Goal: Task Accomplishment & Management: Use online tool/utility

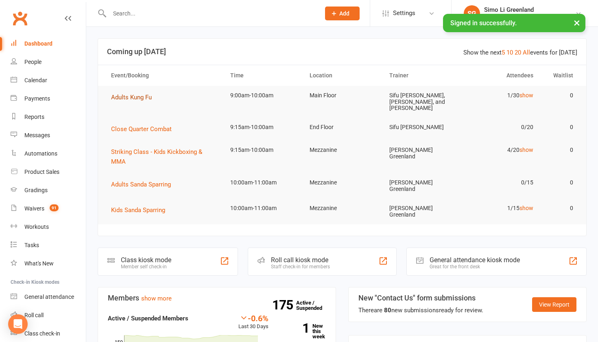
click at [128, 95] on span "Adults Kung Fu" at bounding box center [131, 97] width 41 height 7
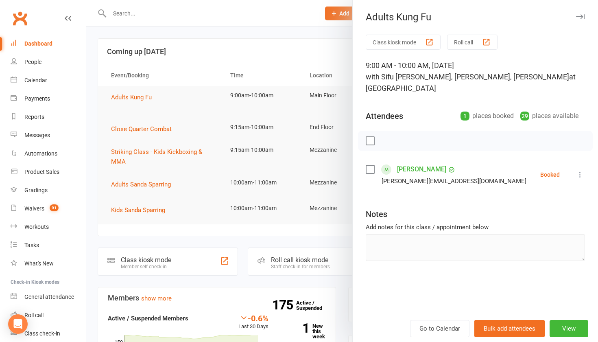
click at [385, 44] on button "Class kiosk mode" at bounding box center [402, 42] width 75 height 15
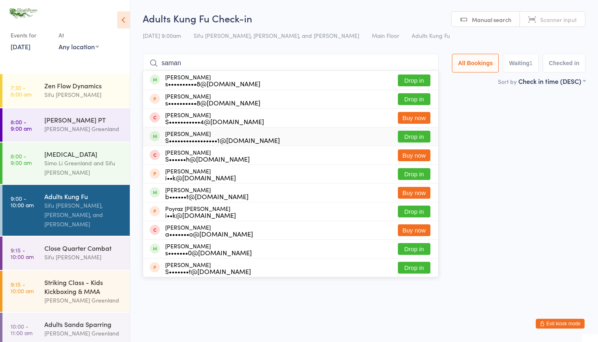
type input "saman"
click at [411, 136] on button "Drop in" at bounding box center [414, 137] width 33 height 12
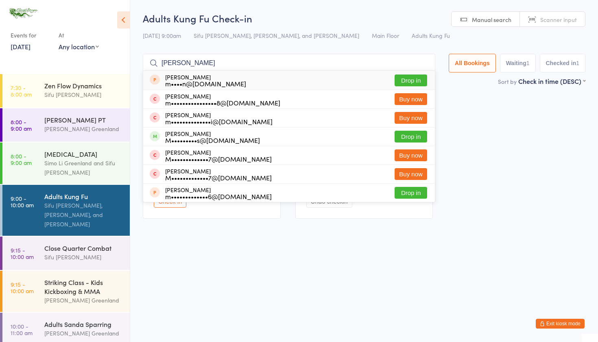
type input "Mitchel"
click at [412, 135] on button "Drop in" at bounding box center [410, 137] width 33 height 12
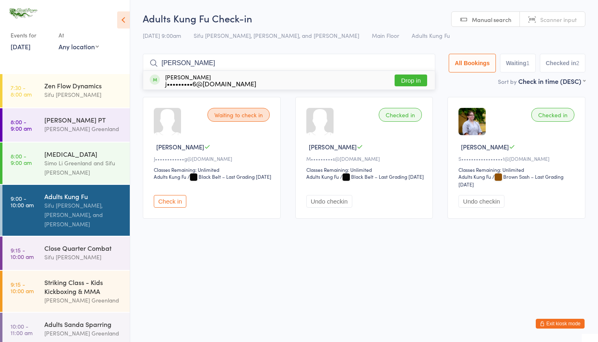
type input "Jim loo"
click at [408, 71] on div "jim loo j•••••••••6@hotmail.com Drop in" at bounding box center [289, 80] width 292 height 19
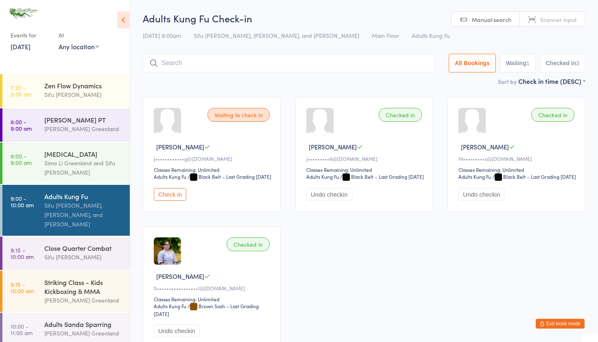
click at [174, 64] on input "search" at bounding box center [289, 63] width 292 height 19
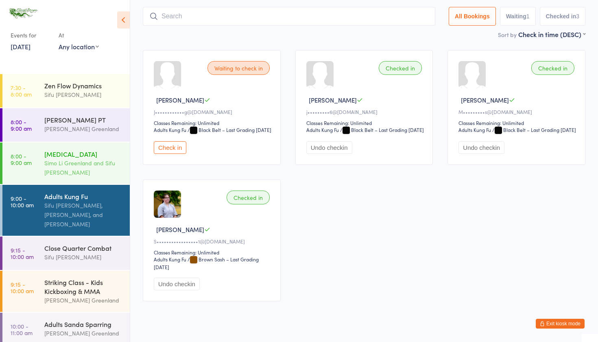
scroll to position [54, 0]
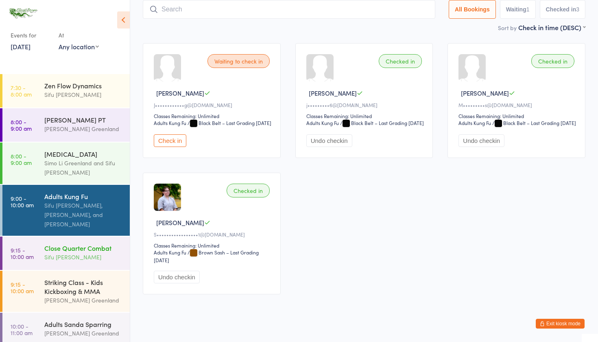
click at [78, 253] on div "Sifu [PERSON_NAME]" at bounding box center [83, 256] width 78 height 9
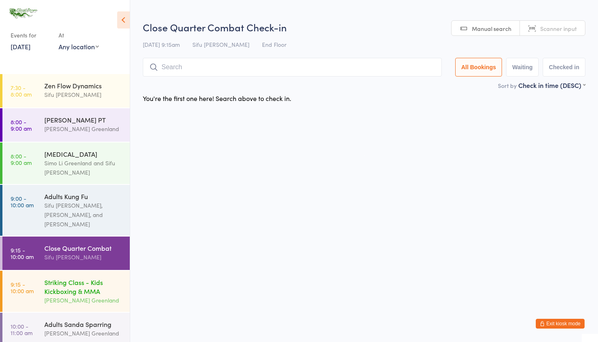
click at [76, 284] on div "Striking Class - Kids Kickboxing & MMA" at bounding box center [83, 286] width 78 height 18
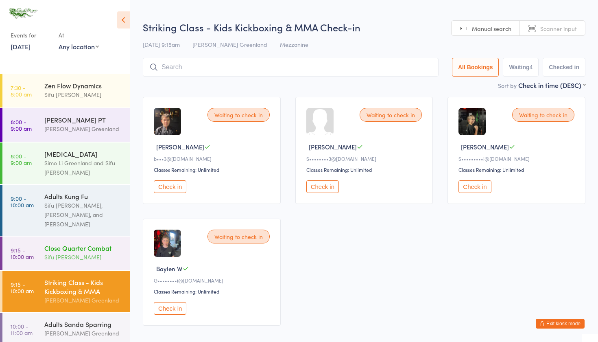
click at [78, 257] on div "Sifu [PERSON_NAME]" at bounding box center [83, 256] width 78 height 9
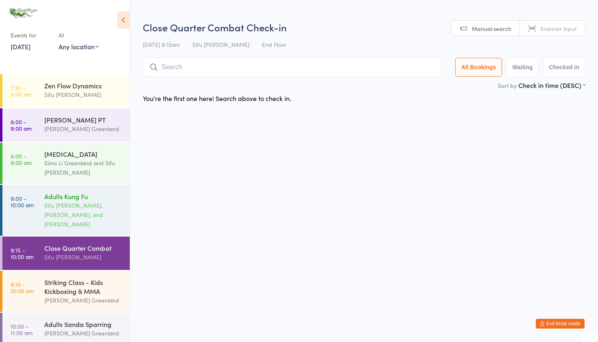
click at [76, 223] on div "Sifu [PERSON_NAME], [PERSON_NAME], and [PERSON_NAME]" at bounding box center [83, 214] width 78 height 28
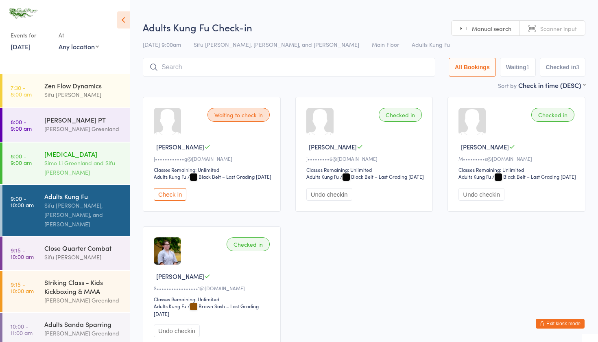
click at [78, 174] on div "Simo Li Greenland and Sifu [PERSON_NAME]" at bounding box center [83, 167] width 78 height 19
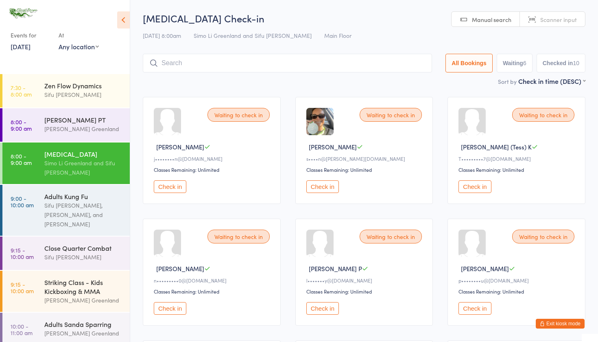
click at [569, 320] on button "Exit kiosk mode" at bounding box center [559, 323] width 49 height 10
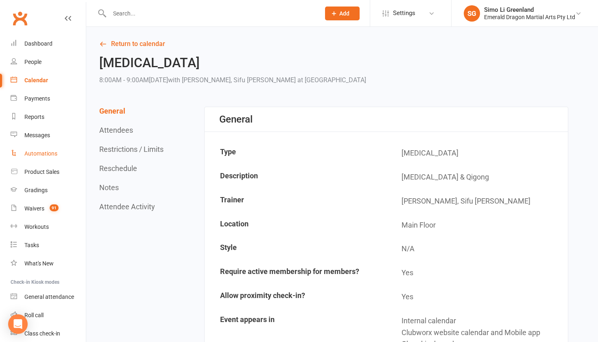
click at [39, 150] on div "Automations" at bounding box center [40, 153] width 33 height 7
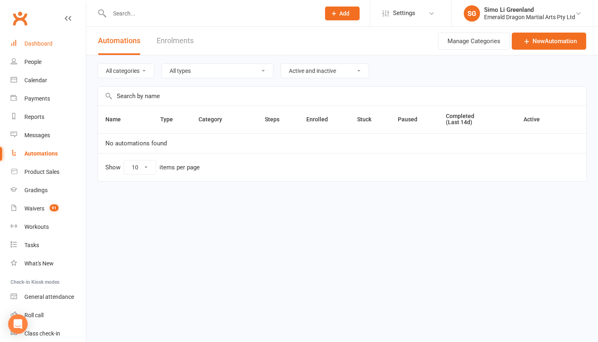
click at [40, 41] on div "Dashboard" at bounding box center [38, 43] width 28 height 7
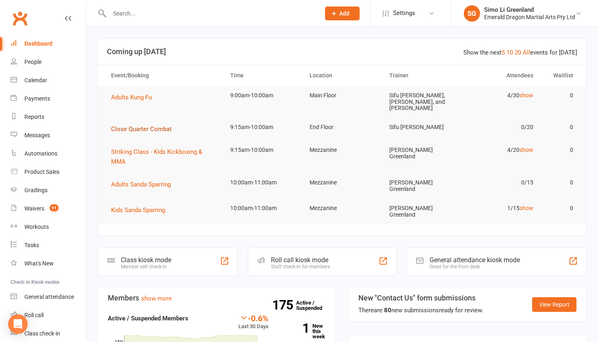
click at [152, 126] on span "Close Quarter Combat" at bounding box center [141, 128] width 61 height 7
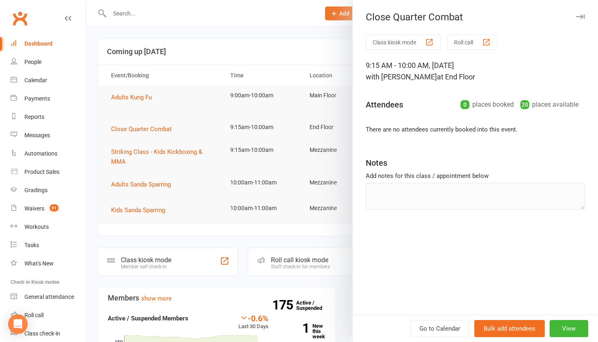
click at [405, 41] on button "Class kiosk mode" at bounding box center [402, 42] width 75 height 15
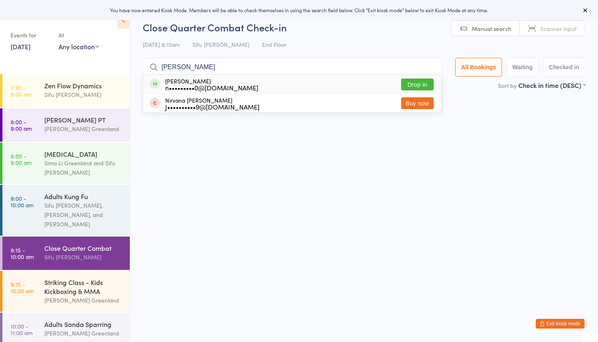
type input "[PERSON_NAME]"
drag, startPoint x: 252, startPoint y: 117, endPoint x: 413, endPoint y: 82, distance: 164.1
click at [413, 82] on button "Drop in" at bounding box center [417, 84] width 33 height 12
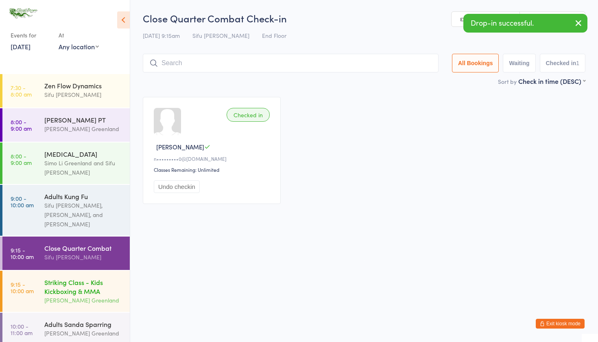
click at [61, 285] on div "Striking Class - Kids Kickboxing & MMA" at bounding box center [83, 286] width 78 height 18
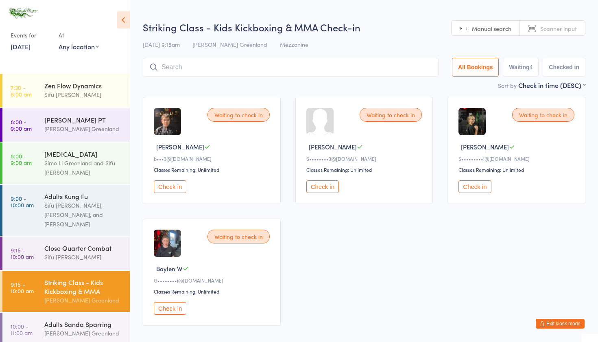
click at [177, 187] on button "Check in" at bounding box center [170, 186] width 33 height 13
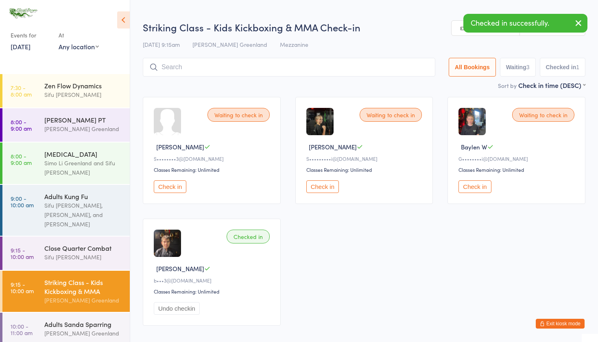
click at [177, 187] on button "Check in" at bounding box center [170, 186] width 33 height 13
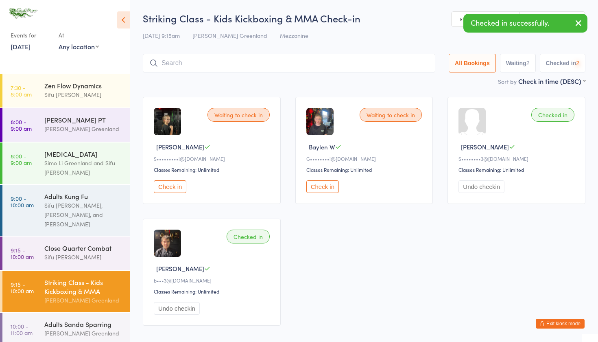
click at [177, 187] on button "Check in" at bounding box center [170, 186] width 33 height 13
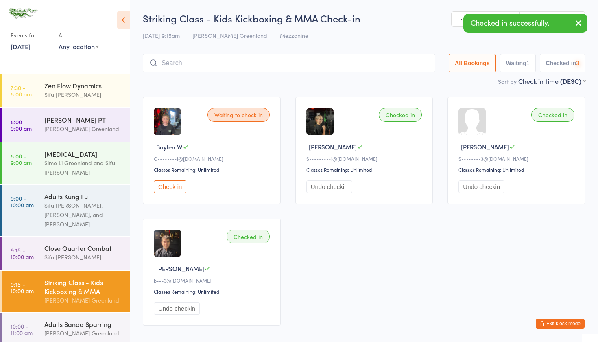
click at [177, 187] on button "Check in" at bounding box center [170, 186] width 33 height 13
click at [188, 67] on input "search" at bounding box center [291, 63] width 296 height 19
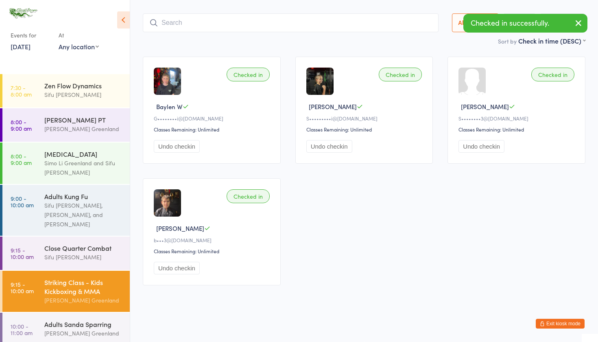
scroll to position [46, 0]
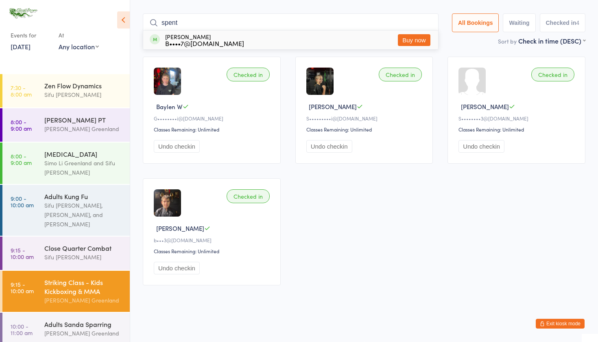
type input "spent"
drag, startPoint x: 189, startPoint y: 67, endPoint x: 411, endPoint y: 36, distance: 224.1
click at [411, 36] on button "Buy now" at bounding box center [414, 40] width 33 height 12
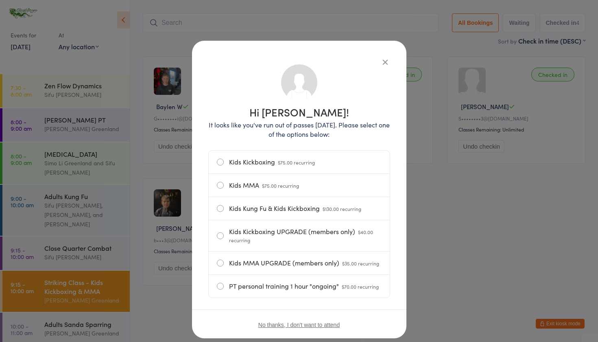
click at [382, 61] on icon "button" at bounding box center [385, 61] width 9 height 9
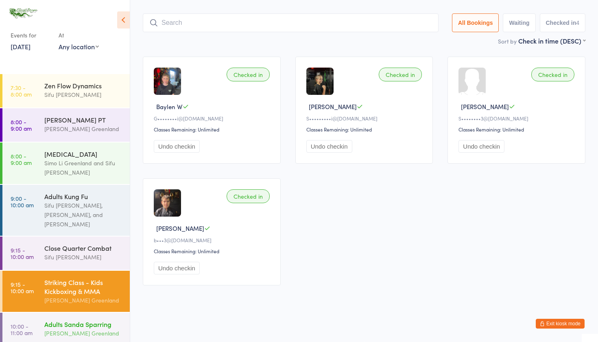
click at [75, 326] on div "Adults Sanda Sparring" at bounding box center [83, 323] width 78 height 9
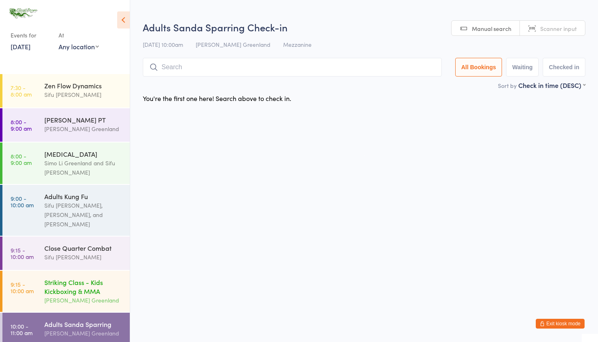
click at [74, 301] on div "[PERSON_NAME] Greenland" at bounding box center [83, 299] width 78 height 9
